Goal: Task Accomplishment & Management: Use online tool/utility

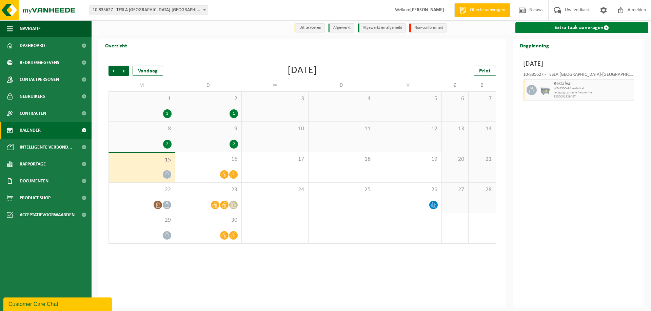
click at [567, 26] on link "Extra taak aanvragen" at bounding box center [581, 27] width 133 height 11
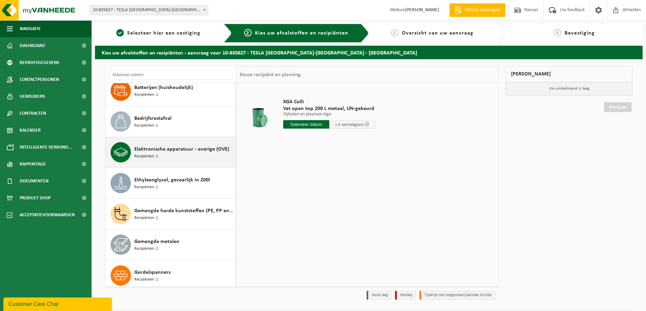
scroll to position [203, 0]
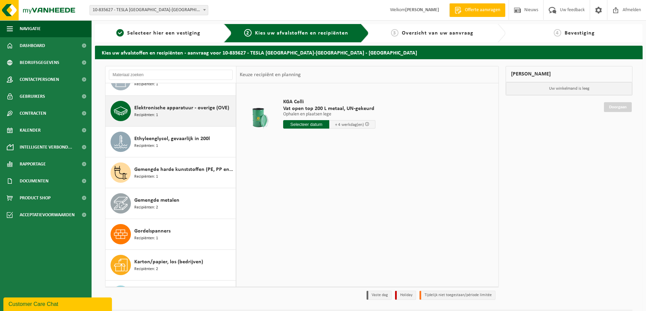
click at [191, 110] on span "Elektronische apparatuur - overige (OVE)" at bounding box center [181, 108] width 95 height 8
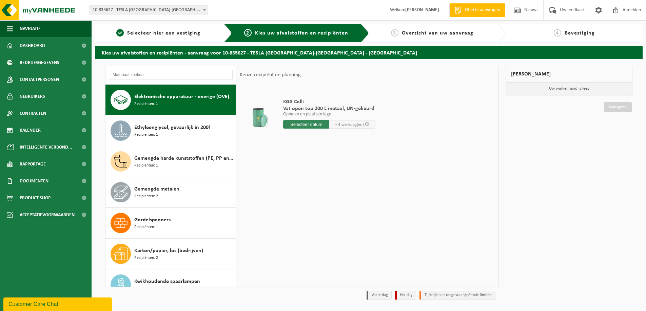
scroll to position [216, 0]
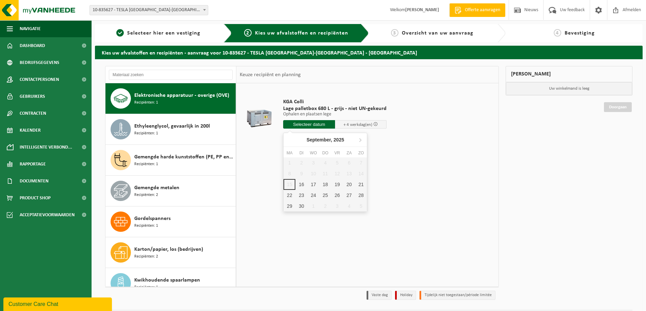
click at [316, 128] on input "text" at bounding box center [309, 124] width 52 height 8
click at [301, 181] on div "16" at bounding box center [301, 184] width 12 height 11
type input "Van 2025-09-16"
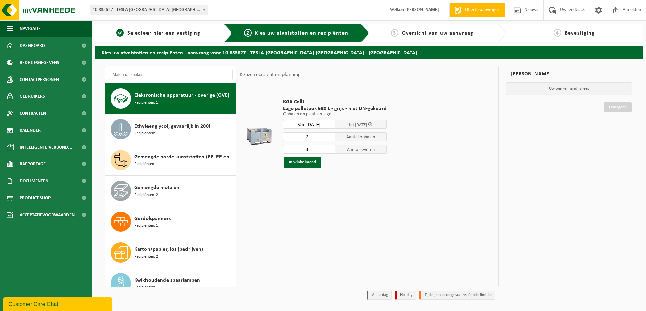
click at [327, 139] on input "2" at bounding box center [309, 137] width 52 height 9
type input "1"
click at [327, 139] on input "1" at bounding box center [309, 137] width 52 height 9
click at [328, 151] on input "2" at bounding box center [309, 149] width 52 height 9
type input "1"
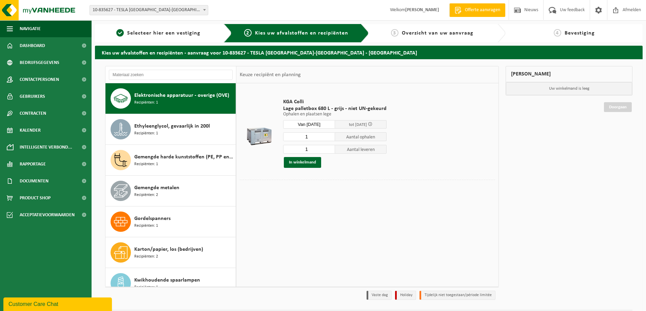
click at [328, 151] on input "1" at bounding box center [309, 149] width 52 height 9
click at [310, 164] on button "In winkelmand" at bounding box center [302, 162] width 37 height 11
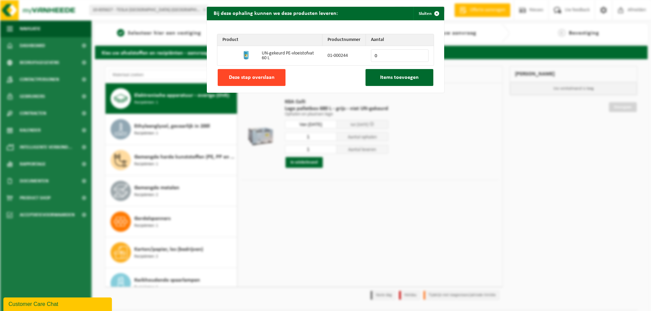
click at [254, 75] on span "Deze stap overslaan" at bounding box center [252, 77] width 46 height 5
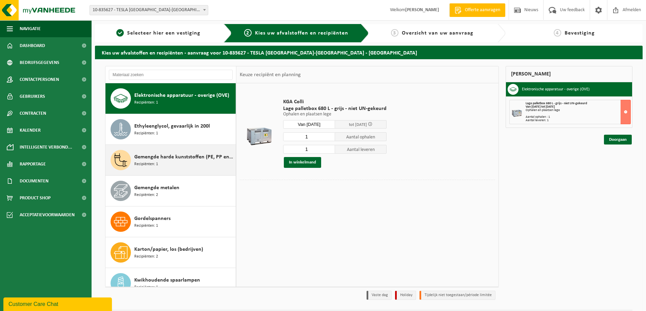
click at [165, 160] on span "Gemengde harde kunststoffen (PE, PP en PVC), recycleerbaar (industrieel)" at bounding box center [184, 157] width 100 height 8
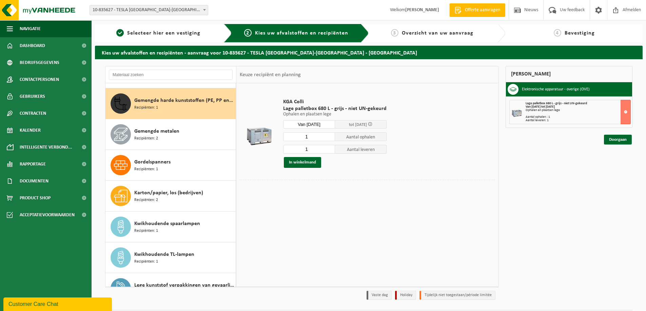
scroll to position [278, 0]
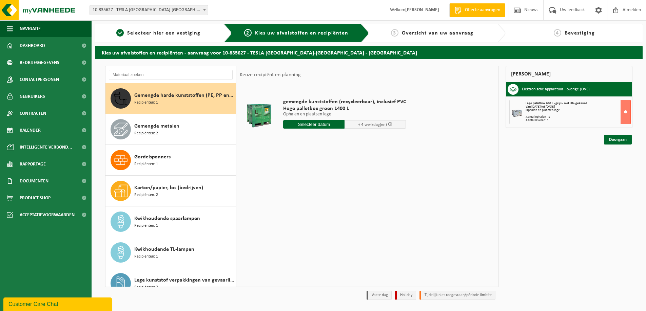
click at [327, 126] on input "text" at bounding box center [313, 124] width 61 height 8
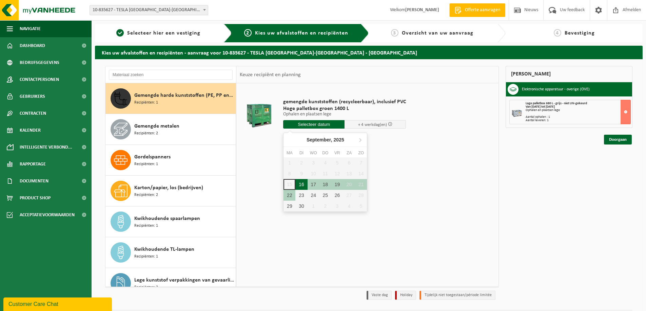
click at [302, 184] on div "16" at bounding box center [301, 184] width 12 height 11
type input "Van 2025-09-16"
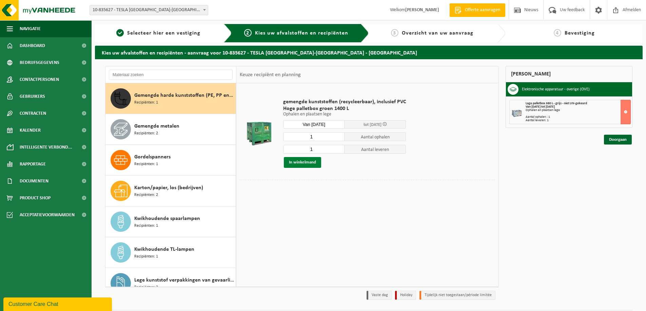
click at [303, 165] on button "In winkelmand" at bounding box center [302, 162] width 37 height 11
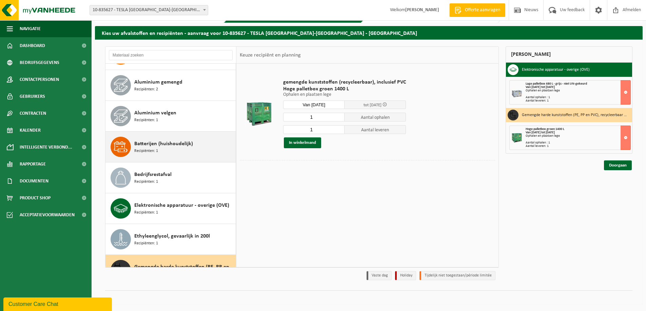
scroll to position [65, 0]
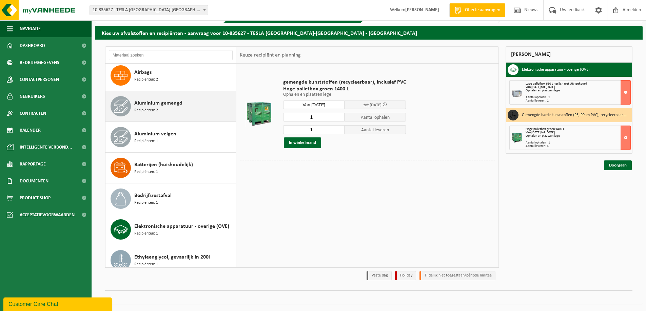
click at [171, 108] on div "Aluminium gemengd Recipiënten: 2" at bounding box center [184, 106] width 100 height 20
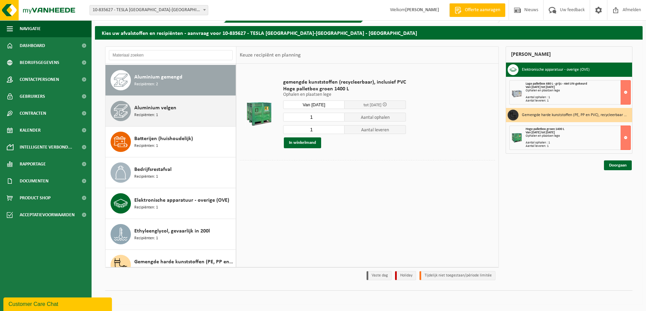
scroll to position [93, 0]
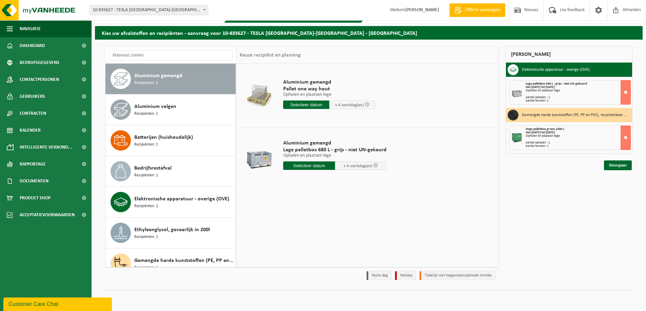
click at [295, 166] on input "text" at bounding box center [309, 166] width 52 height 8
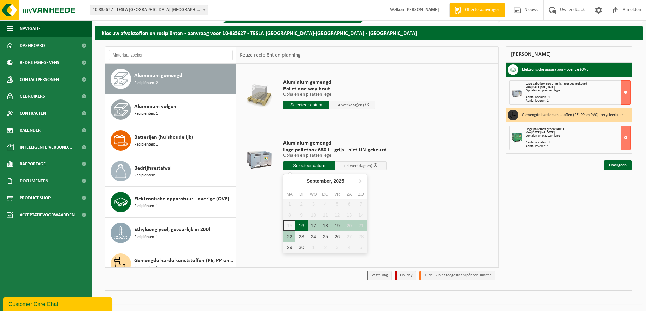
click at [297, 225] on div "16" at bounding box center [301, 226] width 12 height 11
type input "Van 2025-09-16"
type input "2025-09-16"
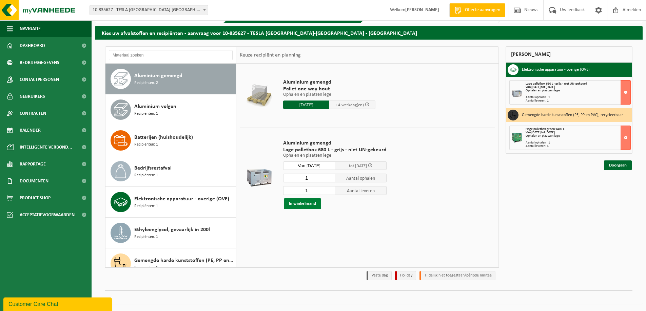
click at [309, 203] on button "In winkelmand" at bounding box center [302, 204] width 37 height 11
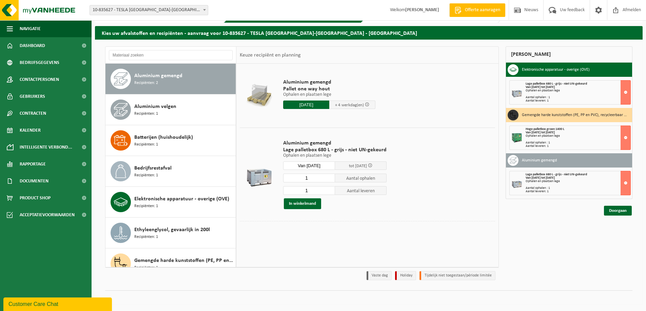
click at [443, 172] on td "Aluminium gemengd Lage palletbox 680 L - grijs - niet UN-gekeurd Ophalen en pla…" at bounding box center [386, 175] width 217 height 94
click at [623, 210] on link "Doorgaan" at bounding box center [618, 211] width 28 height 10
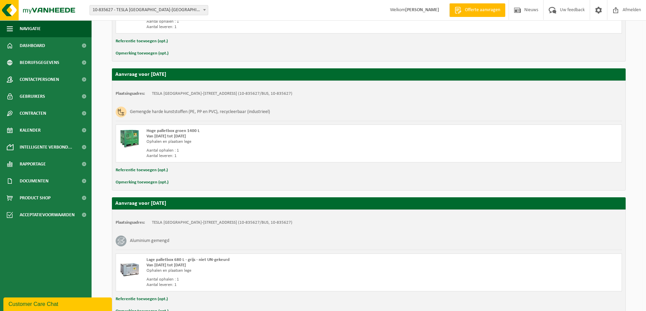
scroll to position [243, 0]
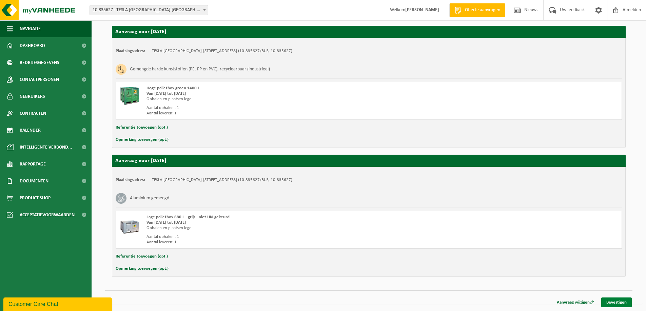
click at [609, 301] on link "Bevestigen" at bounding box center [616, 303] width 31 height 10
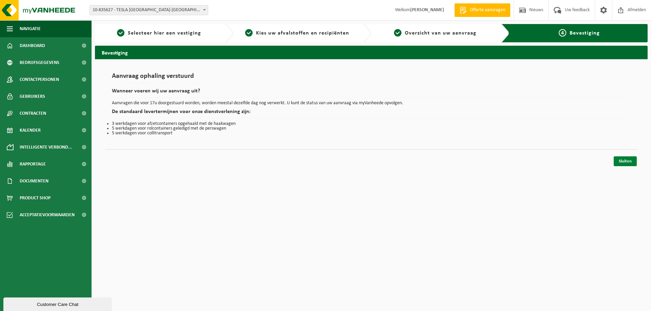
click at [629, 162] on link "Sluiten" at bounding box center [624, 162] width 23 height 10
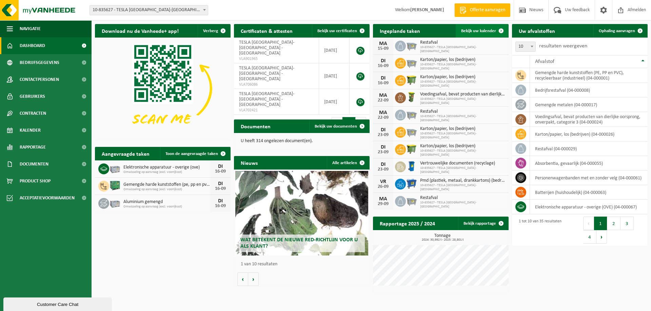
click at [463, 28] on link "Bekijk uw kalender" at bounding box center [482, 31] width 52 height 14
